Goal: Task Accomplishment & Management: Manage account settings

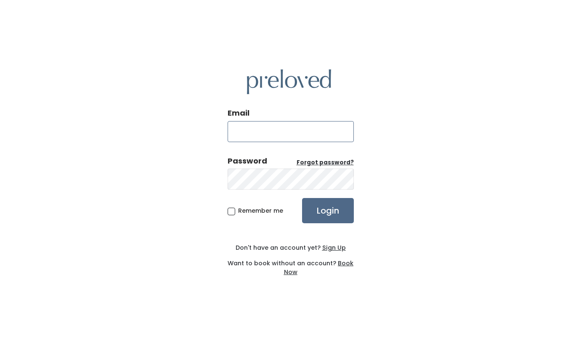
type input "susan2368@sbcglobal.net"
click at [238, 213] on span "Remember me" at bounding box center [260, 210] width 45 height 8
click at [238, 212] on input "Remember me" at bounding box center [240, 208] width 5 height 5
checkbox input "true"
click at [349, 216] on input "Login" at bounding box center [328, 210] width 52 height 25
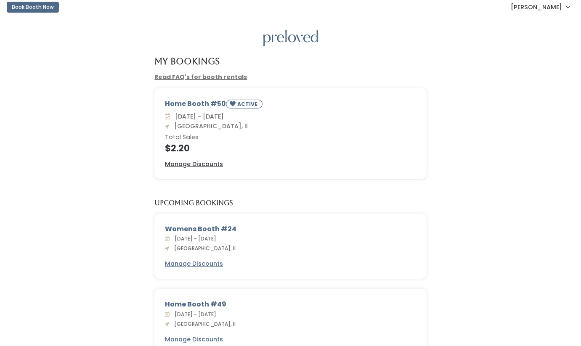
scroll to position [6, 0]
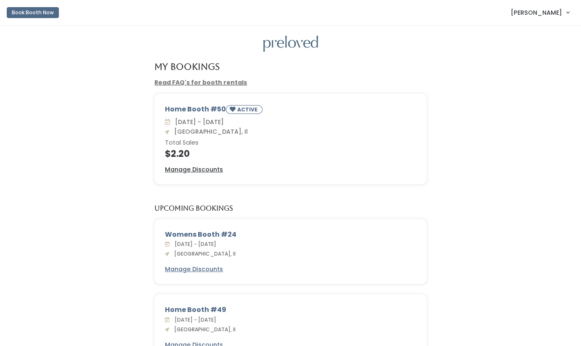
click at [244, 140] on h6 "Total Sales" at bounding box center [290, 143] width 251 height 7
click at [209, 168] on u "Manage Discounts" at bounding box center [194, 169] width 58 height 8
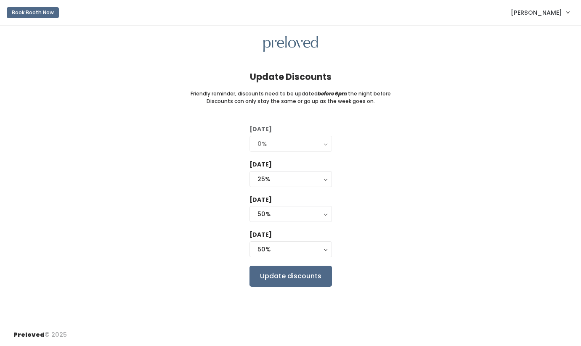
click at [289, 132] on div "[DATE] 0% 25% 50% 75% 90% 0%" at bounding box center [290, 139] width 82 height 29
click at [296, 140] on div "0%" at bounding box center [290, 143] width 66 height 9
